Goal: Task Accomplishment & Management: Use online tool/utility

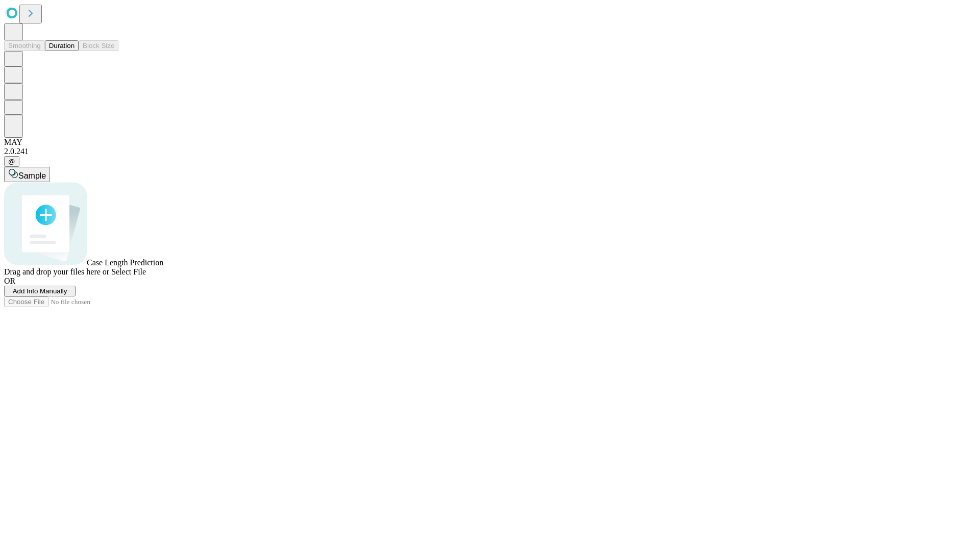
click at [75, 51] on button "Duration" at bounding box center [62, 45] width 34 height 11
click at [146, 276] on span "Select File" at bounding box center [128, 271] width 35 height 9
